Goal: Check status: Check status

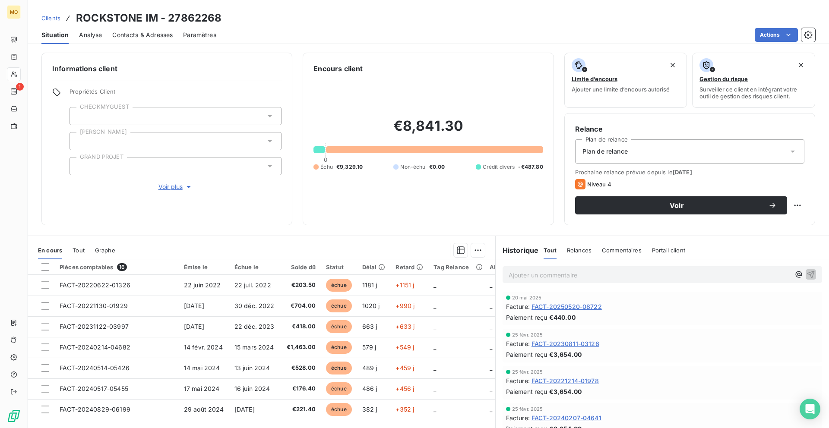
scroll to position [185, 0]
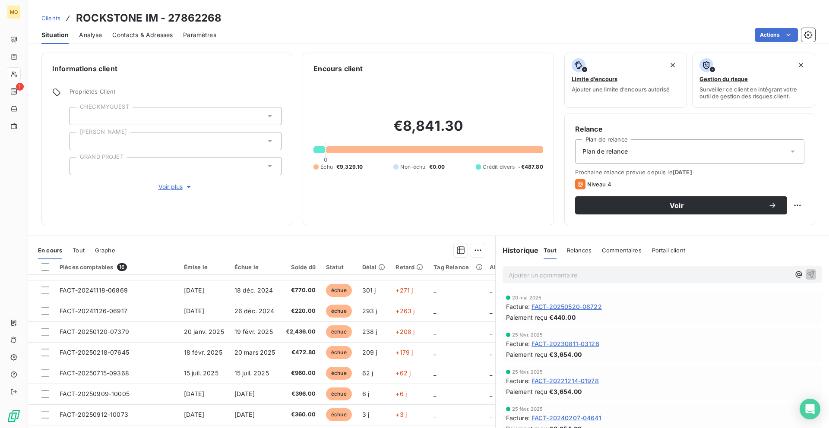
click at [58, 35] on span "Situation" at bounding box center [54, 35] width 27 height 9
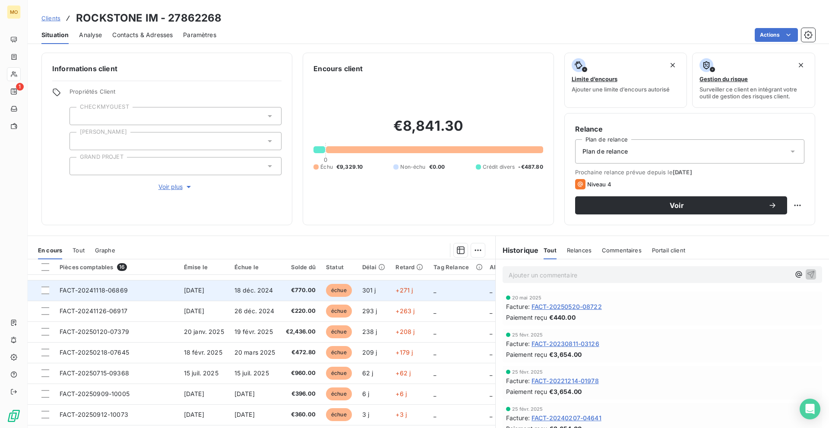
scroll to position [23, 0]
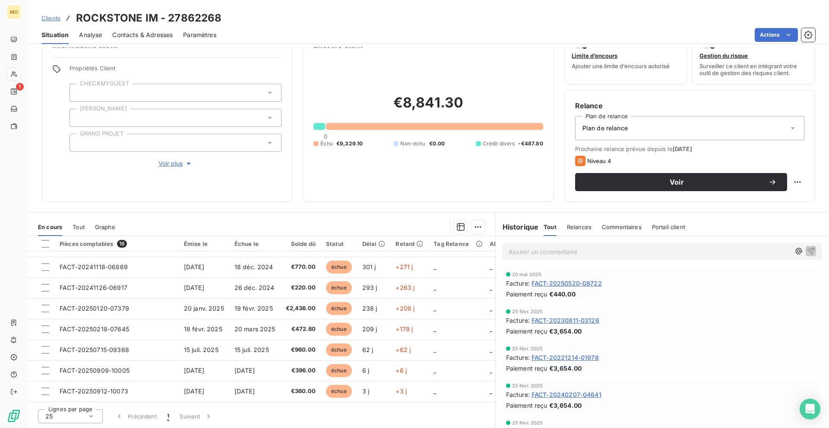
click at [61, 23] on div "Clients ROCKSTONE IM - 27862268" at bounding box center [131, 18] width 180 height 16
click at [58, 23] on div "Clients ROCKSTONE IM - 27862268" at bounding box center [131, 18] width 180 height 16
click at [58, 19] on span "Clients" at bounding box center [50, 18] width 19 height 7
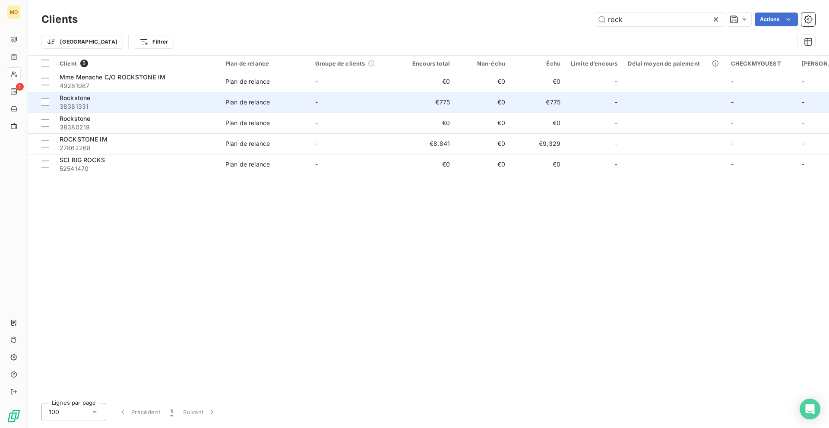
click at [447, 101] on td "€775" at bounding box center [427, 102] width 55 height 21
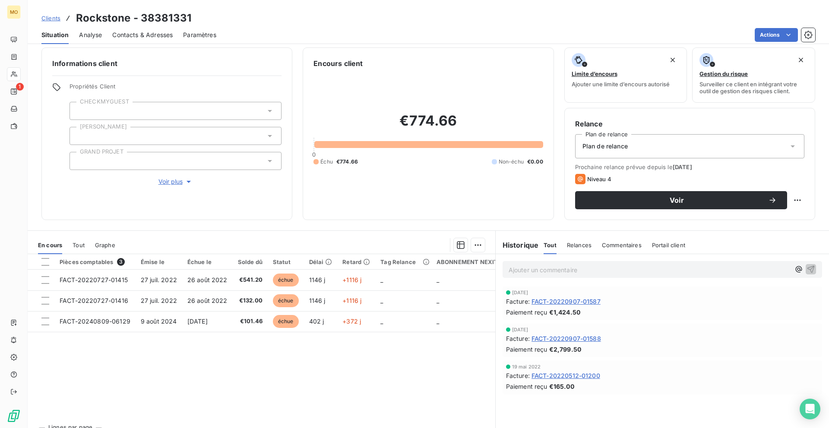
scroll to position [4, 0]
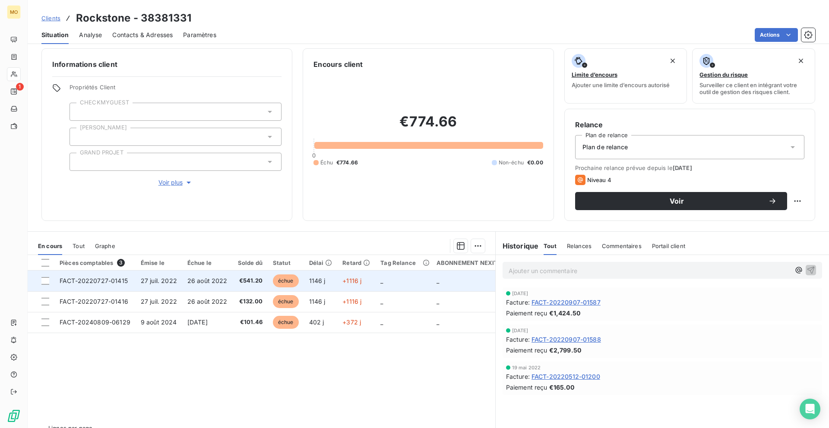
click at [337, 287] on td "+1116 j" at bounding box center [356, 281] width 38 height 21
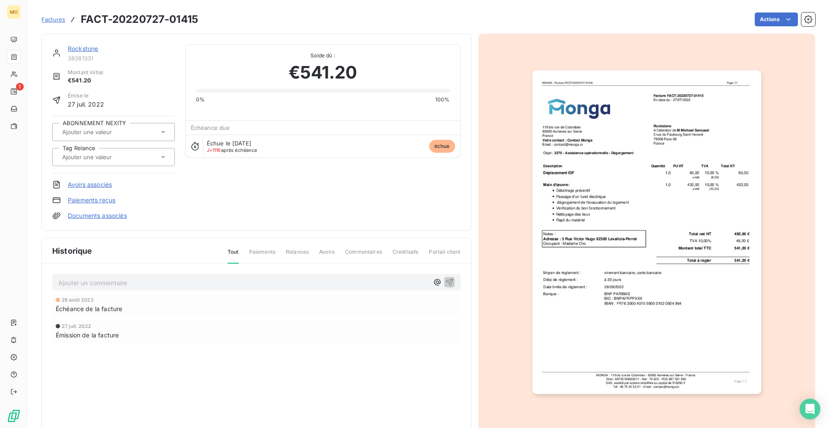
click at [553, 192] on img "button" at bounding box center [646, 232] width 229 height 324
